Goal: Task Accomplishment & Management: Use online tool/utility

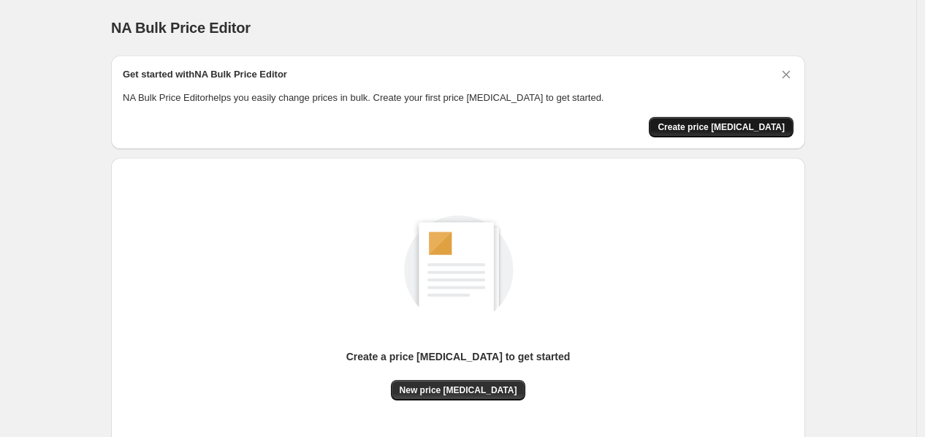
click at [780, 121] on span "Create price [MEDICAL_DATA]" at bounding box center [720, 127] width 127 height 12
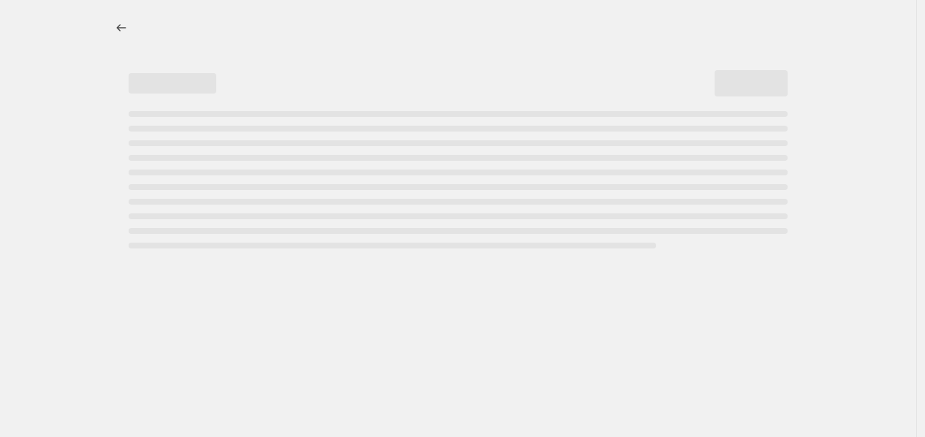
select select "percentage"
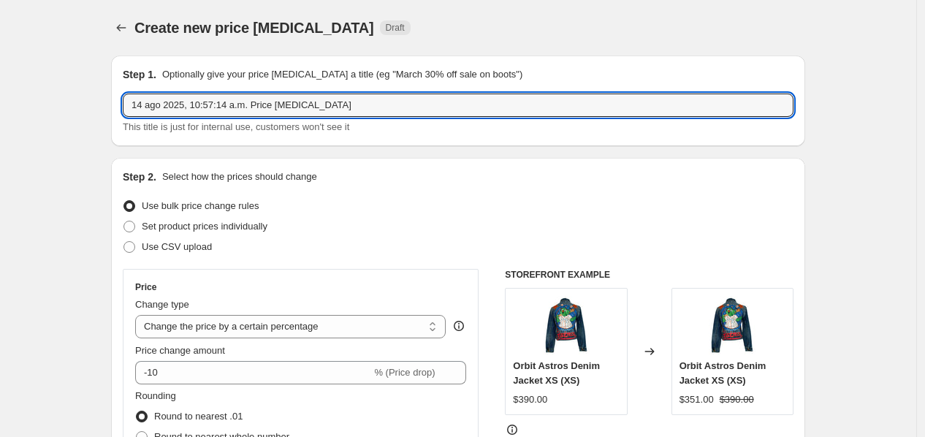
drag, startPoint x: 340, startPoint y: 111, endPoint x: 56, endPoint y: 109, distance: 284.9
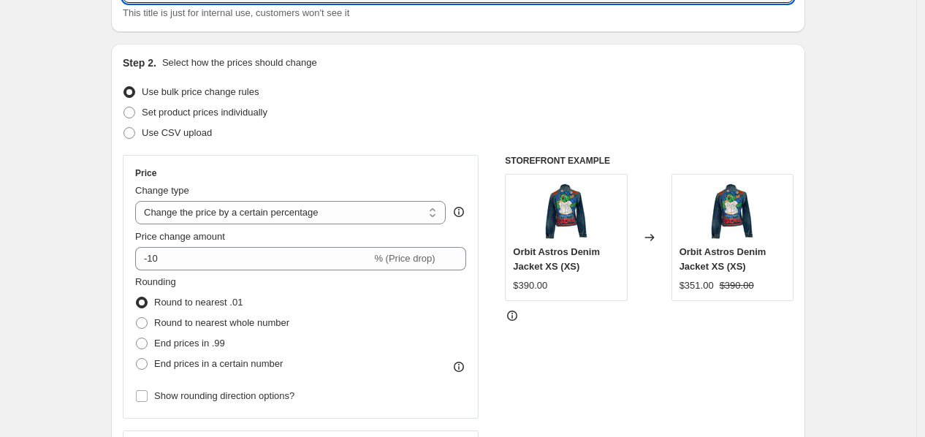
scroll to position [324, 0]
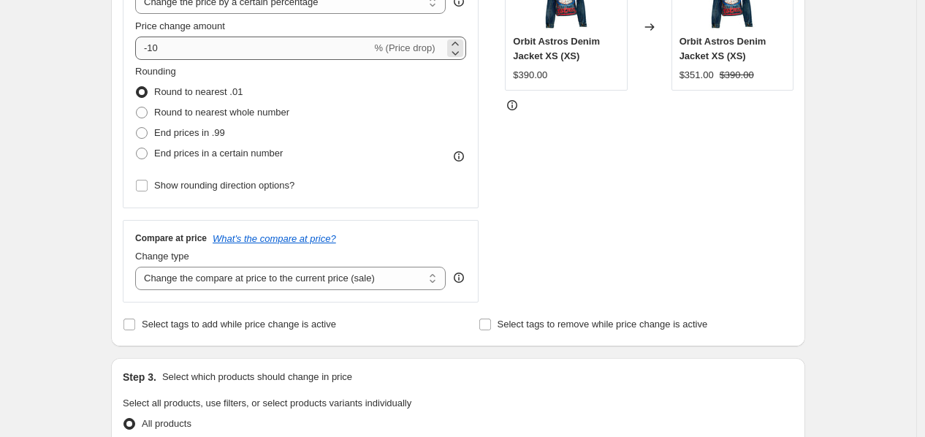
type input "15 a15"
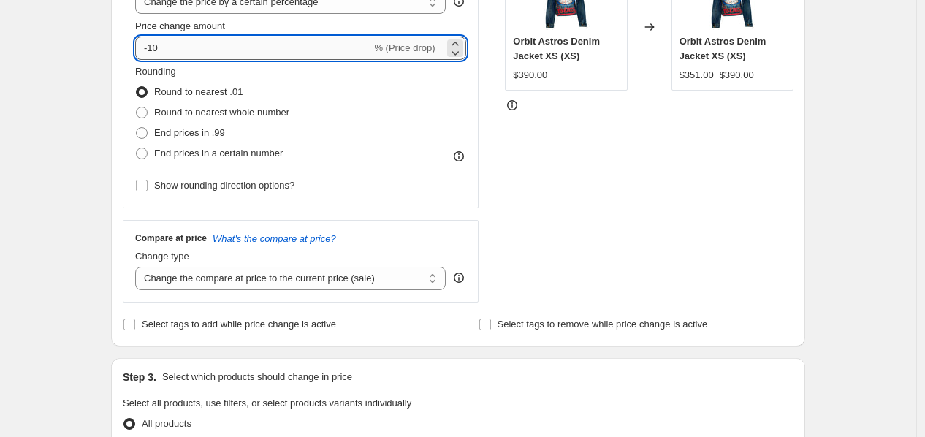
click at [179, 48] on input "-10" at bounding box center [253, 48] width 236 height 23
type input "-1"
type input "-20"
click at [84, 92] on div "Create new price [MEDICAL_DATA]. This page is ready Create new price [MEDICAL_D…" at bounding box center [458, 401] width 916 height 1450
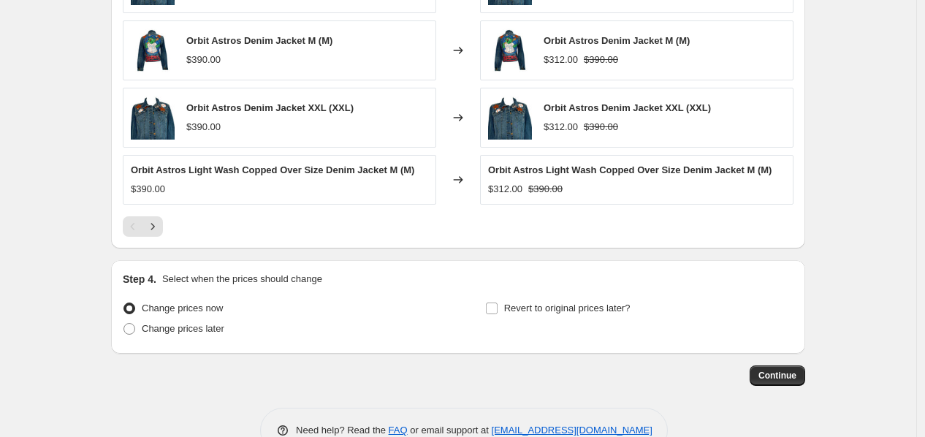
scroll to position [1015, 0]
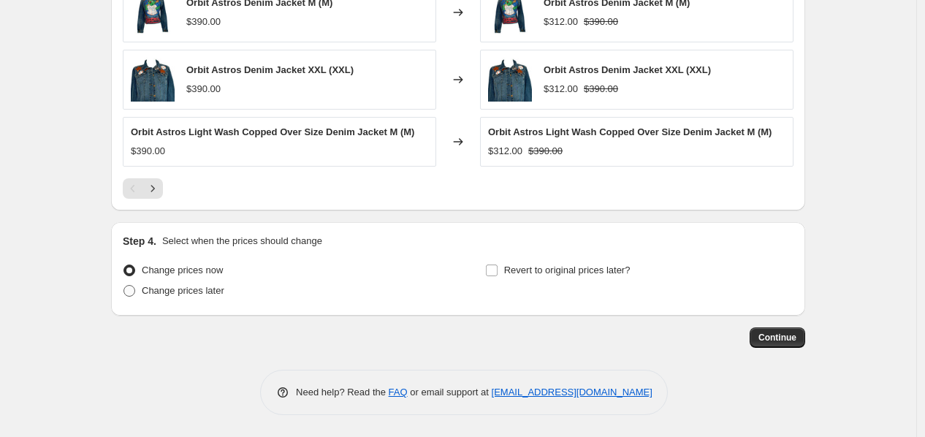
click at [207, 289] on span "Change prices later" at bounding box center [183, 290] width 83 height 11
click at [124, 286] on input "Change prices later" at bounding box center [123, 285] width 1 height 1
radio input "true"
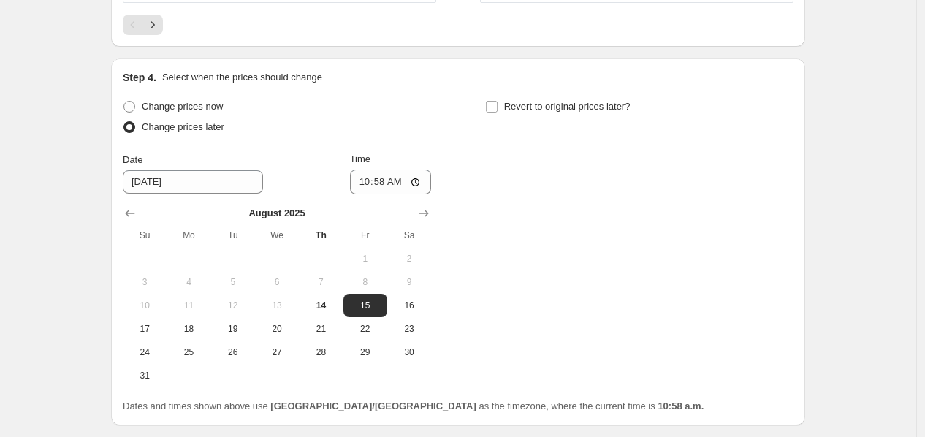
scroll to position [1178, 0]
click at [359, 306] on span "15" at bounding box center [365, 305] width 32 height 12
click at [362, 183] on input "10:58" at bounding box center [391, 181] width 82 height 25
type input "00:00"
click at [513, 190] on div "Change prices now Change prices later Date [DATE] Time 00:00 [DATE] Su Mo Tu We…" at bounding box center [458, 241] width 671 height 291
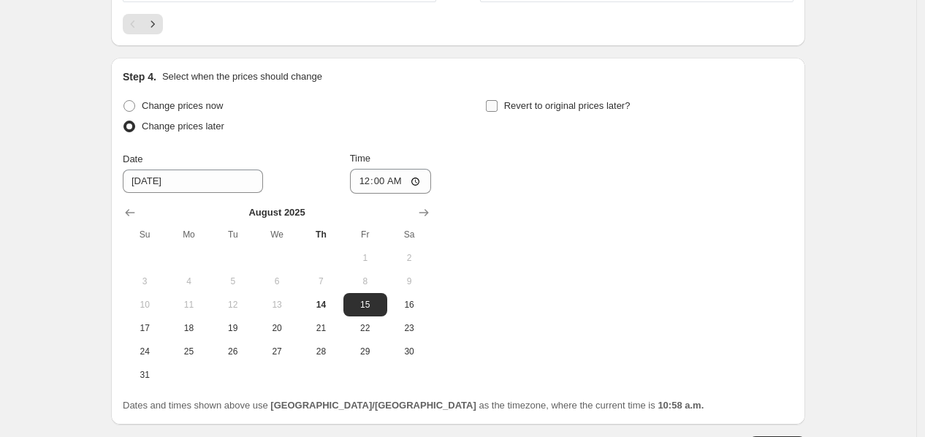
click at [551, 107] on span "Revert to original prices later?" at bounding box center [567, 105] width 126 height 11
click at [497, 107] on input "Revert to original prices later?" at bounding box center [492, 106] width 12 height 12
checkbox input "true"
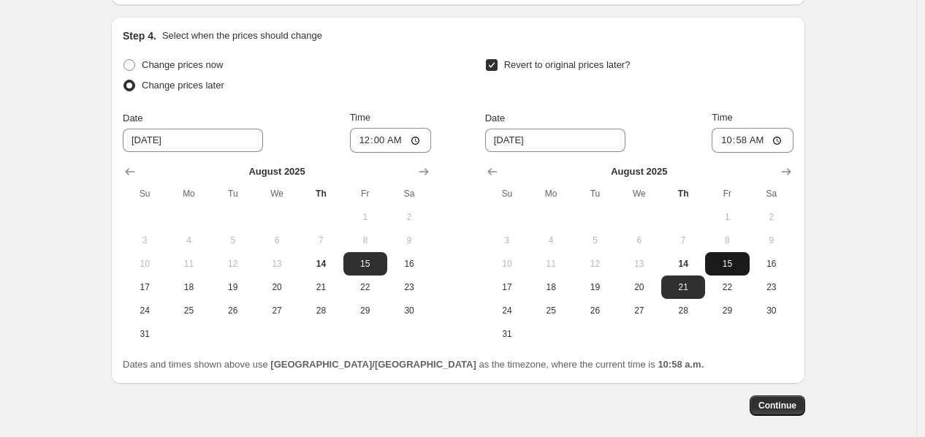
scroll to position [1259, 0]
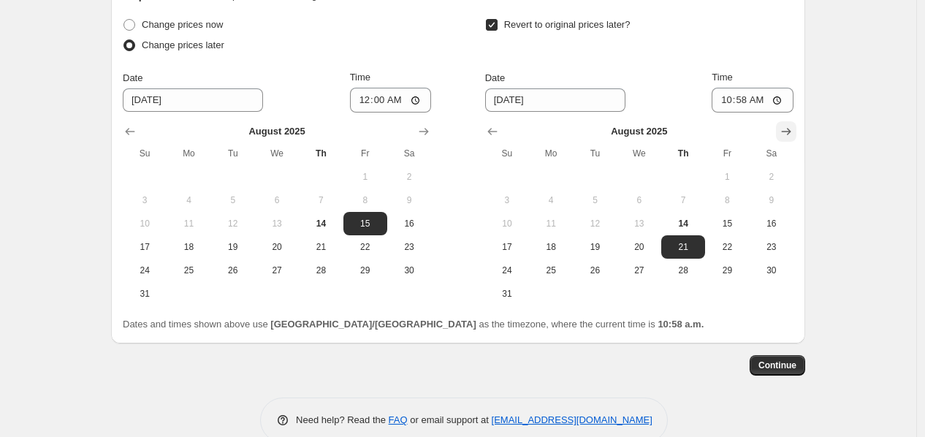
click at [793, 126] on icon "Show next month, September 2025" at bounding box center [786, 131] width 15 height 15
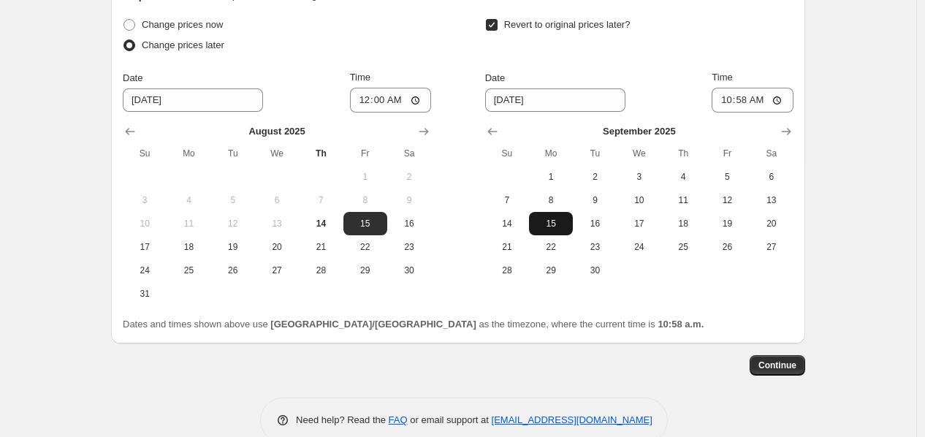
click at [548, 221] on span "15" at bounding box center [551, 224] width 32 height 12
type input "[DATE]"
click at [726, 104] on input "10:58" at bounding box center [752, 100] width 82 height 25
type input "23:59"
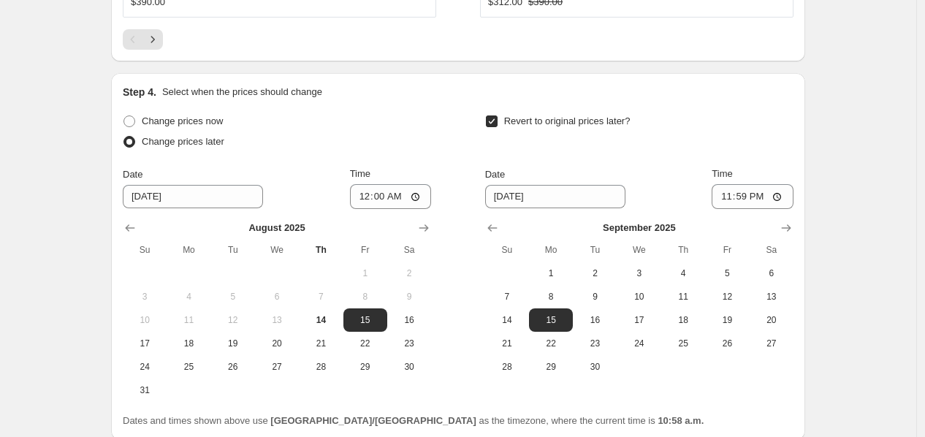
scroll to position [1288, 0]
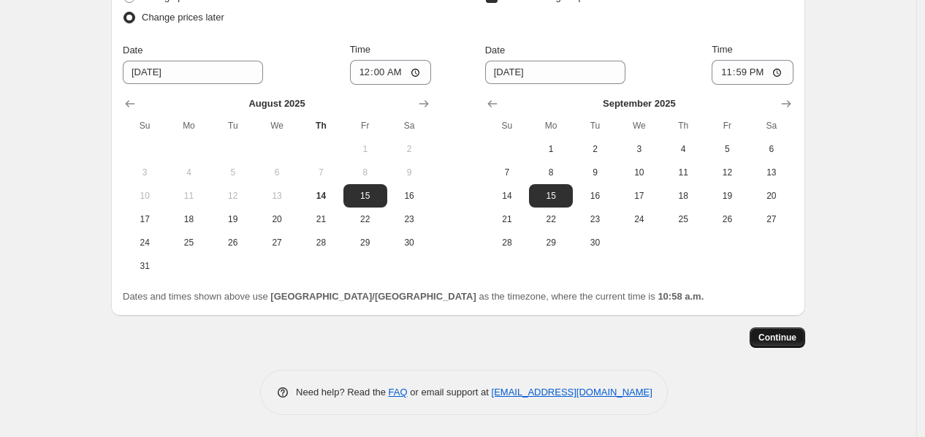
click at [764, 332] on span "Continue" at bounding box center [777, 338] width 38 height 12
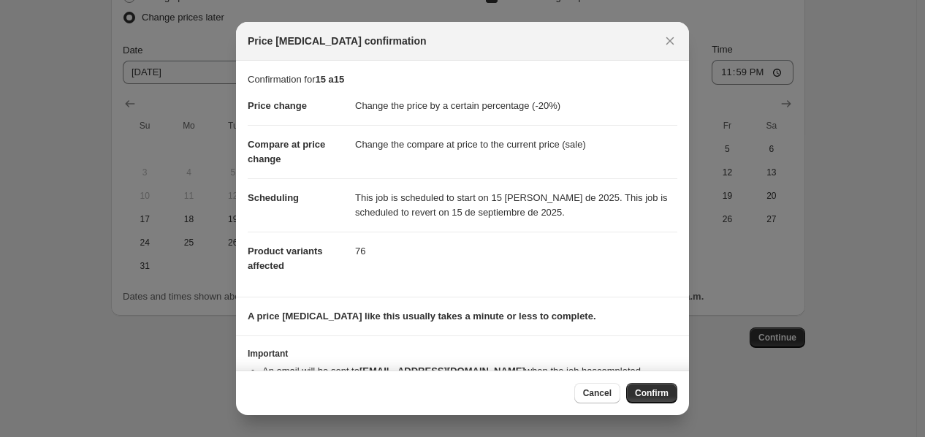
scroll to position [40, 0]
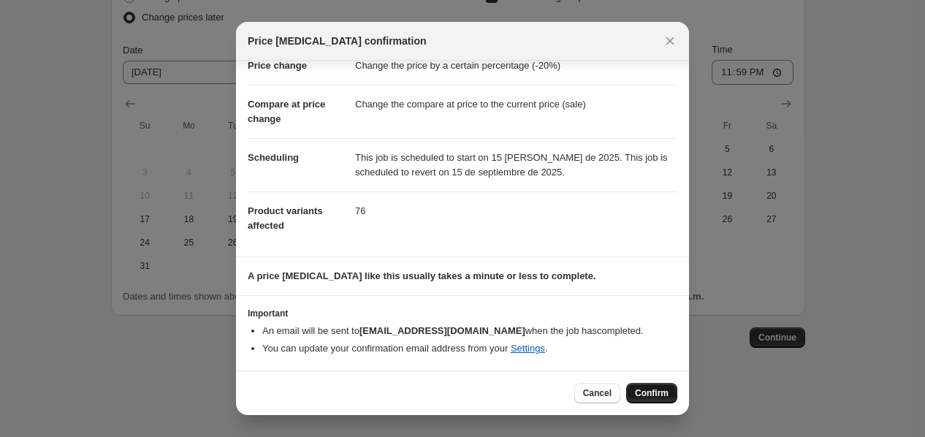
click at [651, 394] on span "Confirm" at bounding box center [652, 393] width 34 height 12
type input "15 a15"
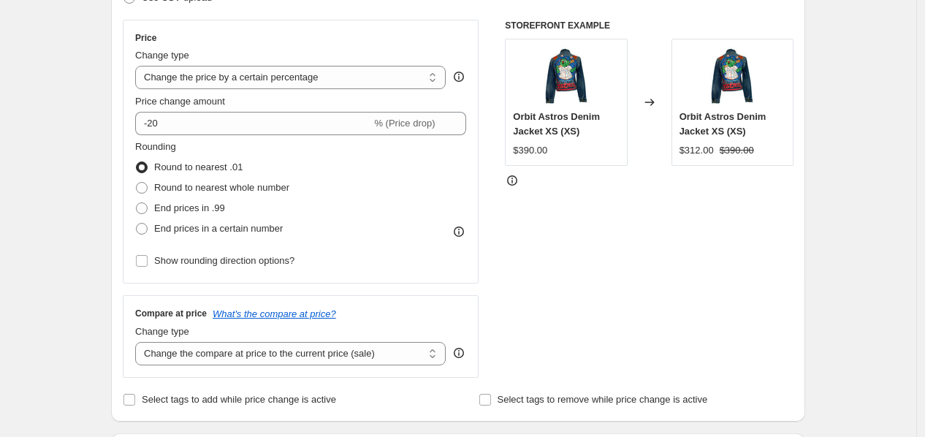
scroll to position [324, 0]
